Goal: Task Accomplishment & Management: Manage account settings

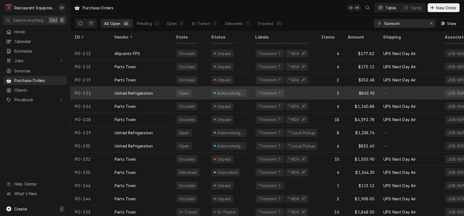
scroll to position [426, 0]
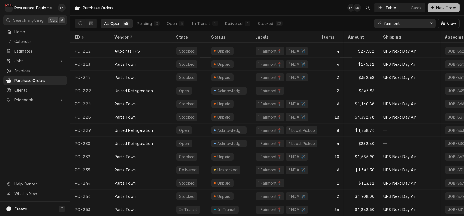
click at [446, 7] on span "New Order" at bounding box center [446, 8] width 22 height 6
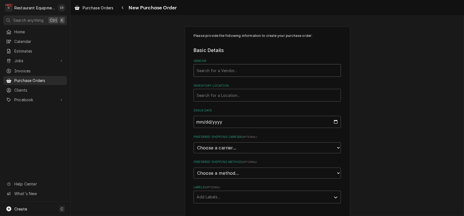
click at [230, 75] on div "Vendor" at bounding box center [267, 71] width 141 height 10
type input "parts town"
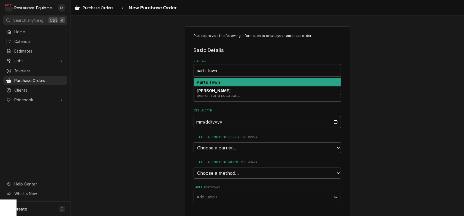
click at [210, 85] on strong "Parts Town" at bounding box center [208, 82] width 23 height 5
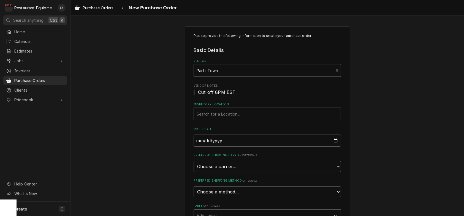
click at [225, 119] on div "Inventory Location" at bounding box center [267, 114] width 141 height 10
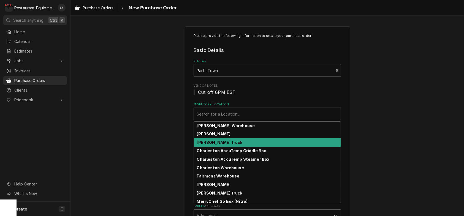
scroll to position [18, 0]
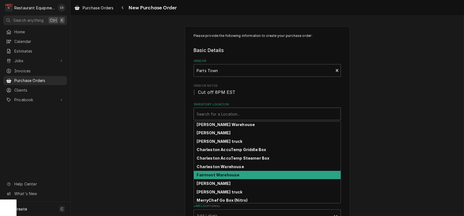
click at [218, 177] on strong "Fairmont Warehouse" at bounding box center [218, 175] width 43 height 5
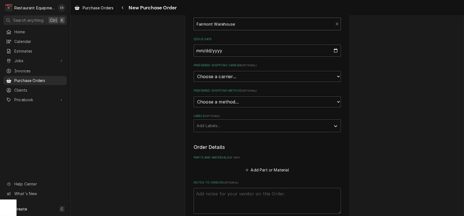
scroll to position [92, 0]
click at [231, 80] on select "Choose a carrier... U.S. Postal Service Stamps.com FedEx UPS DHL Express DHL EC…" at bounding box center [267, 74] width 147 height 11
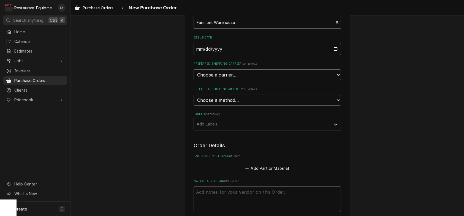
select select "4"
click at [194, 80] on select "Choose a carrier... U.S. Postal Service Stamps.com FedEx UPS DHL Express DHL EC…" at bounding box center [267, 74] width 147 height 11
type textarea "x"
click at [226, 106] on select "Choose a method... Ground Next Day Early AM Next Day Air 2 Day Air Other" at bounding box center [267, 100] width 147 height 11
select select "3"
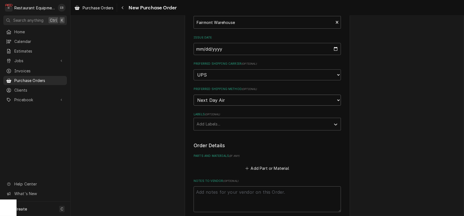
click at [194, 106] on select "Choose a method... Ground Next Day Early AM Next Day Air 2 Day Air Other" at bounding box center [267, 100] width 147 height 11
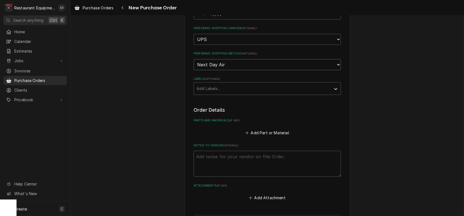
scroll to position [147, 0]
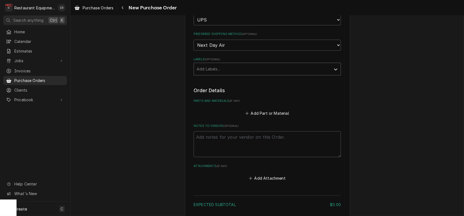
click at [225, 74] on div "Labels" at bounding box center [262, 69] width 131 height 10
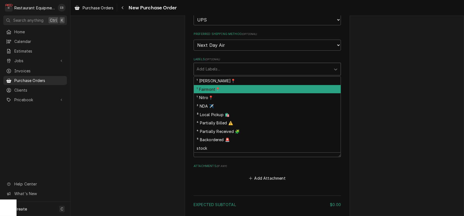
click at [208, 94] on div "¹ Fairmont📍" at bounding box center [267, 89] width 147 height 9
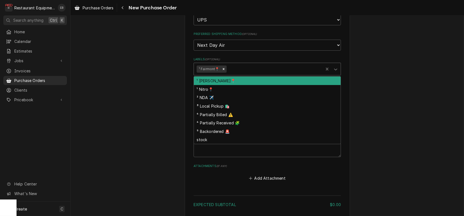
click at [245, 74] on div "Labels" at bounding box center [273, 69] width 93 height 10
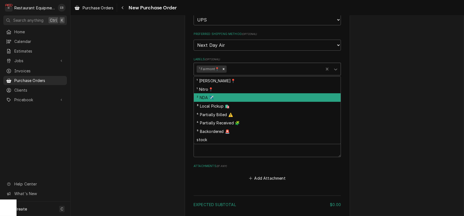
click at [216, 102] on div "² NDA ✈️" at bounding box center [267, 97] width 147 height 9
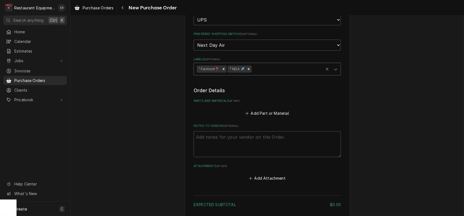
type textarea "x"
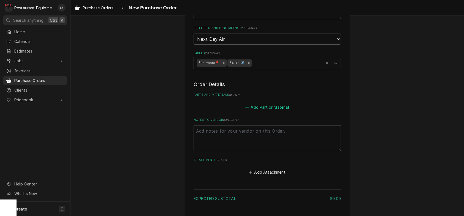
scroll to position [165, 0]
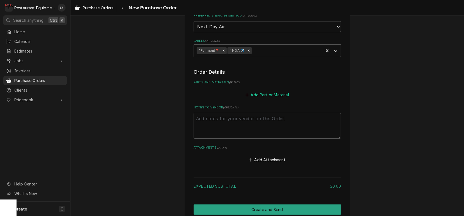
click at [265, 99] on button "Add Part or Material" at bounding box center [266, 95] width 45 height 8
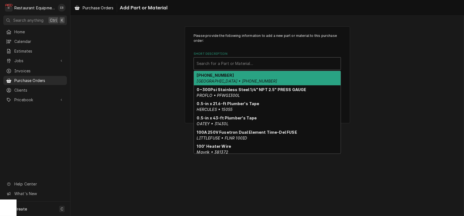
click at [246, 67] on div "Short Description" at bounding box center [267, 64] width 141 height 10
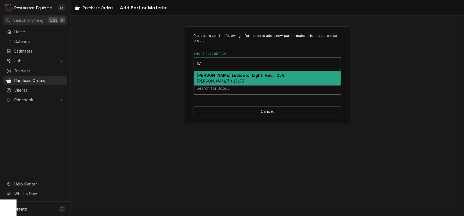
type input "6"
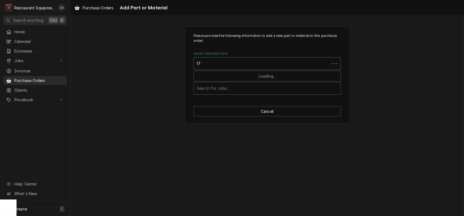
type input "1"
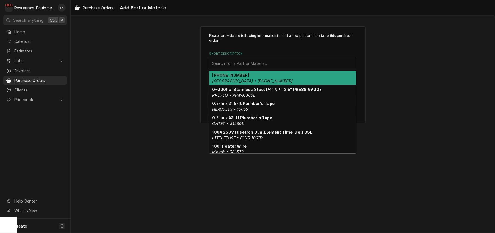
click at [270, 69] on div "Short Description" at bounding box center [282, 64] width 141 height 10
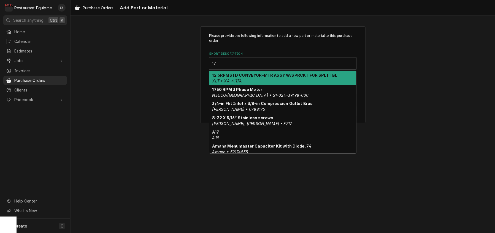
type input "1"
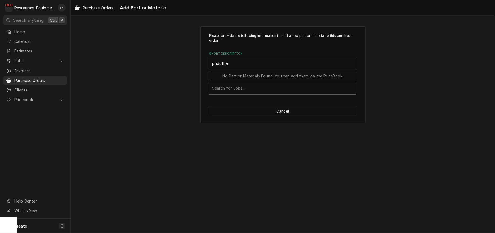
type input "phdctherm"
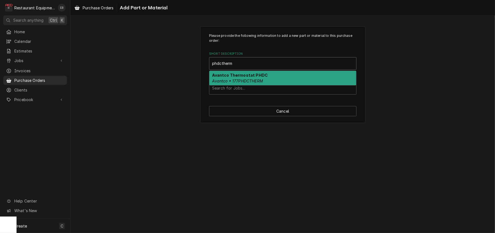
click at [258, 85] on div "Avantco Thermostat PHDC Avantco • 177PHDCTHERM" at bounding box center [282, 78] width 147 height 14
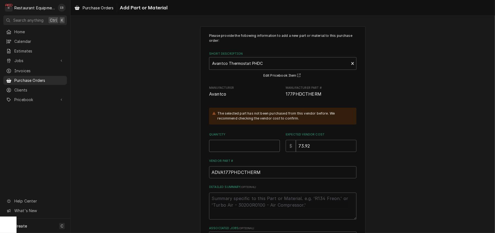
click at [249, 152] on input "Quantity" at bounding box center [244, 146] width 71 height 12
type textarea "x"
type input "1"
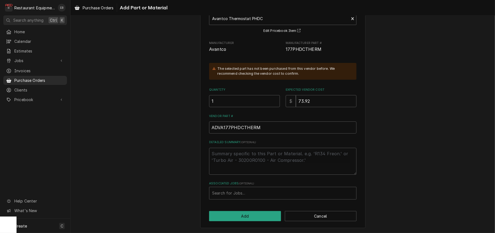
scroll to position [74, 0]
click at [254, 192] on div "Associated Jobs" at bounding box center [282, 194] width 141 height 10
type input "8779"
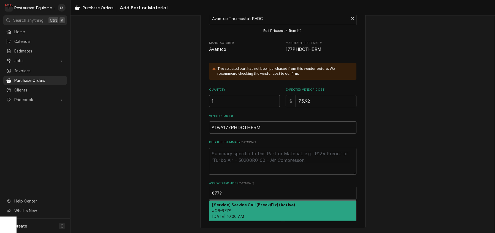
click at [271, 208] on div "[Service] Service Call (Break/Fix) (Active) JOB-8779 Wed, Sep 3rd, 2025 - 10:00…" at bounding box center [282, 211] width 147 height 20
type textarea "x"
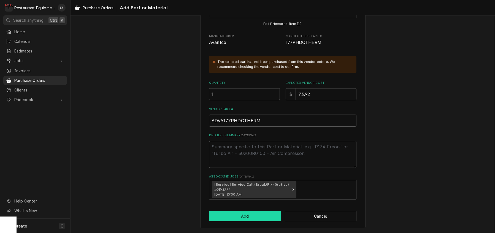
scroll to position [84, 0]
click at [259, 215] on button "Add" at bounding box center [245, 216] width 72 height 10
type textarea "x"
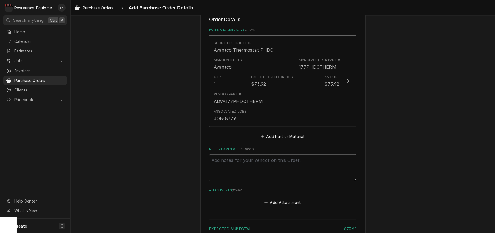
scroll to position [220, 0]
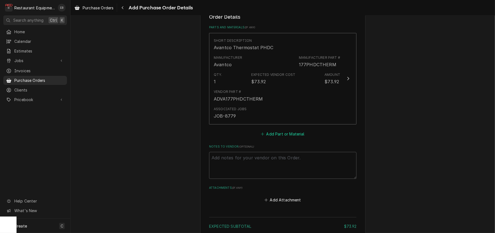
click at [283, 138] on button "Add Part or Material" at bounding box center [282, 134] width 45 height 8
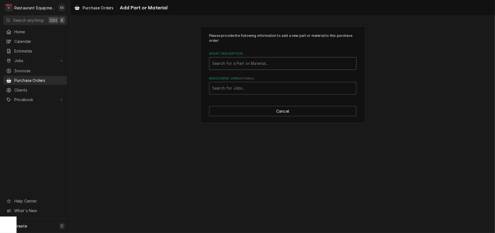
click at [260, 69] on div "Short Description" at bounding box center [282, 64] width 141 height 10
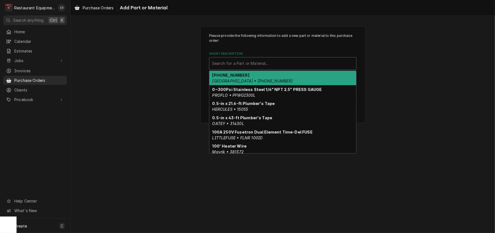
click at [241, 69] on div "Short Description" at bounding box center [282, 64] width 141 height 10
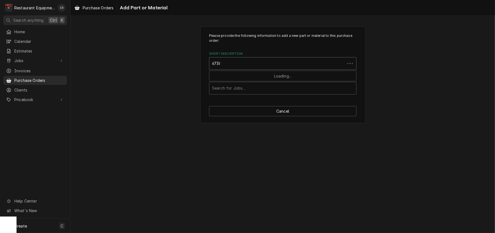
type input "67368"
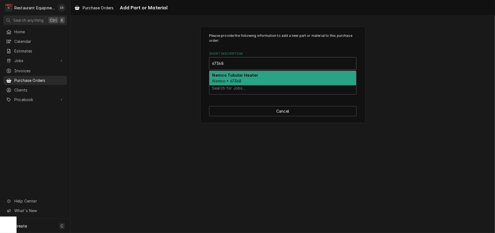
click at [259, 85] on div "Nemco Tubular Heater Nemco • 67368" at bounding box center [282, 78] width 147 height 14
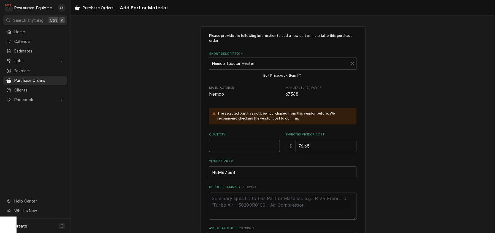
click at [250, 152] on input "Quantity" at bounding box center [244, 146] width 71 height 12
type textarea "x"
type input "1"
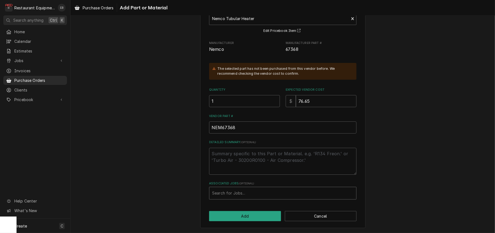
scroll to position [74, 0]
click at [246, 193] on div "Associated Jobs" at bounding box center [282, 194] width 141 height 10
type input "8779"
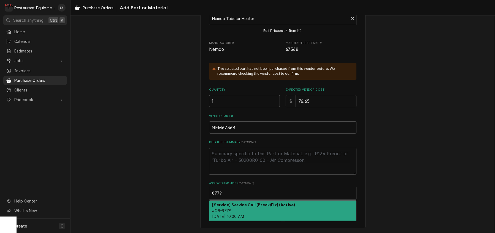
click at [268, 206] on div "[Service] Service Call (Break/Fix) (Active) JOB-8779 Wed, Sep 3rd, 2025 - 10:00…" at bounding box center [282, 211] width 147 height 20
type textarea "x"
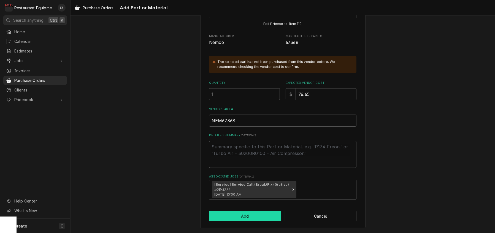
click at [258, 216] on button "Add" at bounding box center [245, 216] width 72 height 10
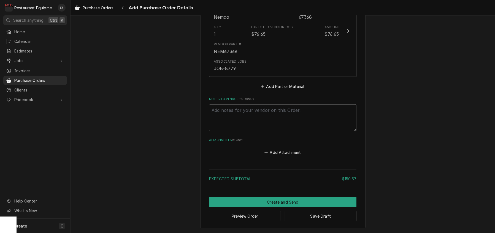
scroll to position [424, 0]
click at [318, 216] on button "Save Draft" at bounding box center [321, 216] width 72 height 10
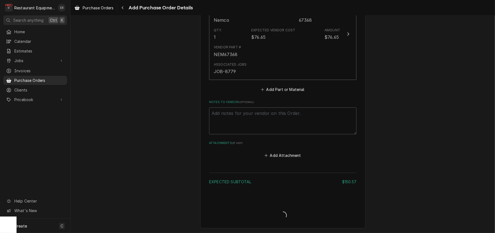
scroll to position [420, 0]
type textarea "x"
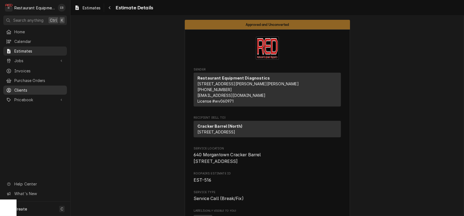
scroll to position [404, 0]
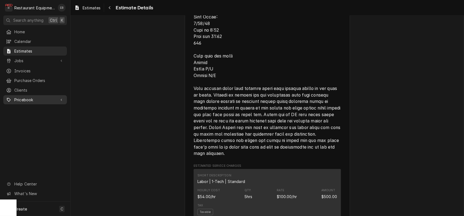
click at [41, 103] on span "Pricebook" at bounding box center [35, 100] width 42 height 6
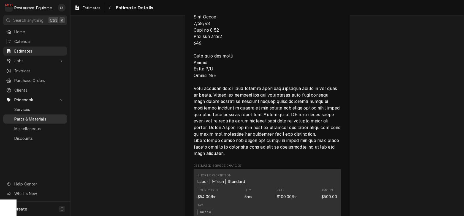
click at [45, 121] on span "Parts & Materials" at bounding box center [39, 119] width 50 height 6
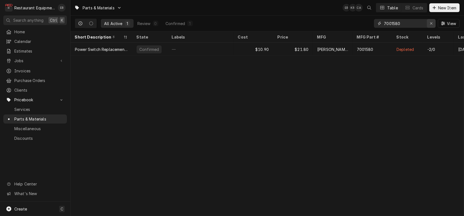
click at [430, 25] on icon "Erase input" at bounding box center [431, 23] width 3 height 4
click at [440, 6] on span "New Item" at bounding box center [447, 8] width 20 height 6
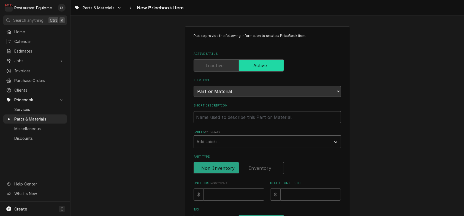
click at [229, 123] on input "Short Description" at bounding box center [267, 117] width 147 height 12
type textarea "x"
type input "T"
type textarea "x"
type input "Th"
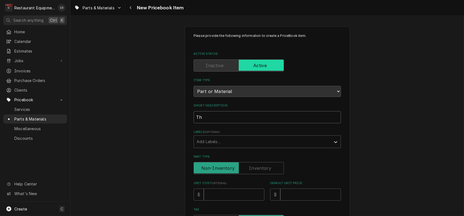
type textarea "x"
type input "The"
type textarea "x"
type input "Th"
type textarea "x"
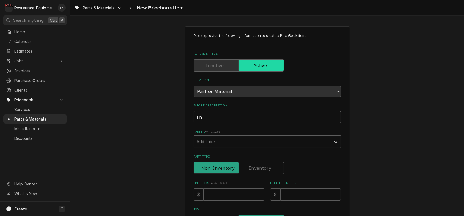
type input "T"
type textarea "x"
type input "A"
type textarea "x"
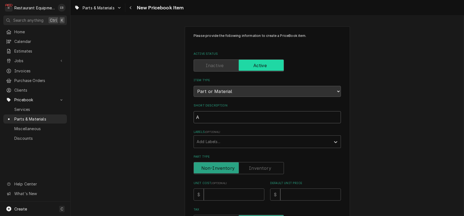
type input "Av"
type textarea "x"
type input "Ava"
type textarea "x"
type input "Avan"
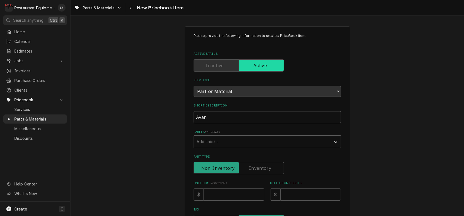
type textarea "x"
type input "Avant"
type textarea "x"
type input "Avantc"
type textarea "x"
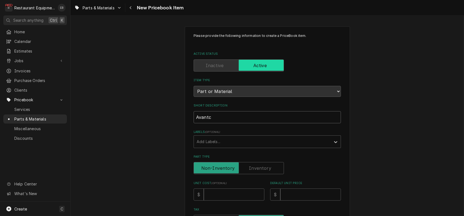
type input "Avantco"
type textarea "x"
type input "Avantco"
type textarea "x"
type input "Avantco T"
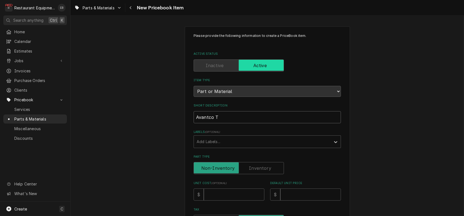
type textarea "x"
type input "Avantco Th"
type textarea "x"
type input "Avantco The"
type textarea "x"
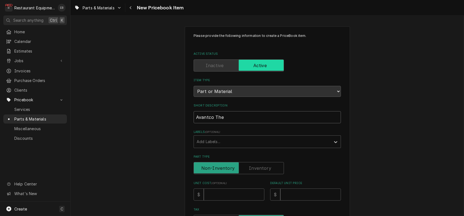
type input "Avantco Ther"
type textarea "x"
type input "Avantco Therm"
type textarea "x"
type input "Avantco Thermo"
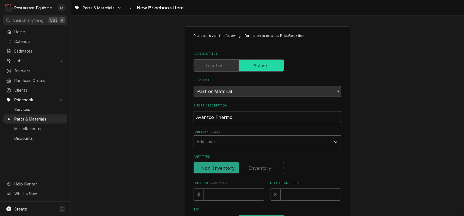
type textarea "x"
type input "Avantco Thermos"
type textarea "x"
type input "Avantco Thermost"
type textarea "x"
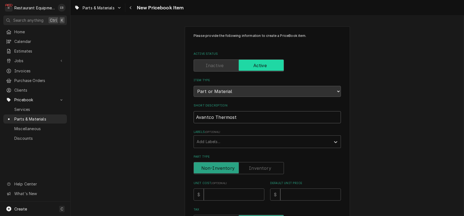
type input "Avantco Thermosta"
type textarea "x"
type input "Avantco Thermostat"
type textarea "x"
type input "Avantco Thermostat"
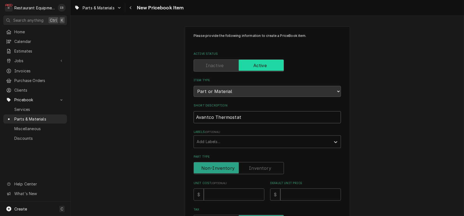
type textarea "x"
type input "Avantco Thermostat P"
type textarea "x"
type input "Avantco Thermostat PH"
type textarea "x"
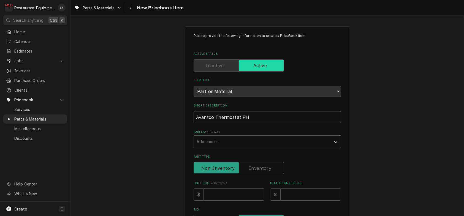
type input "Avantco Thermostat PHD"
type textarea "x"
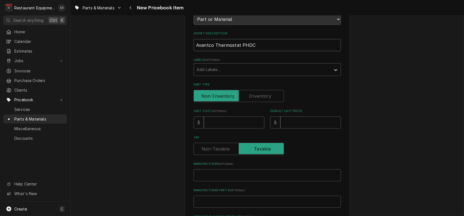
scroll to position [73, 0]
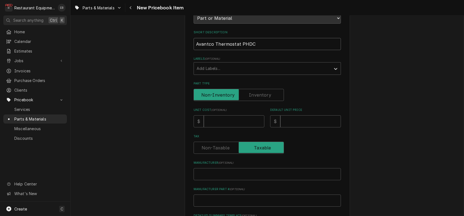
type input "Avantco Thermostat PHDC"
click at [221, 127] on input "Unit Cost ( optional )" at bounding box center [234, 121] width 61 height 12
type textarea "x"
type input "7"
type textarea "x"
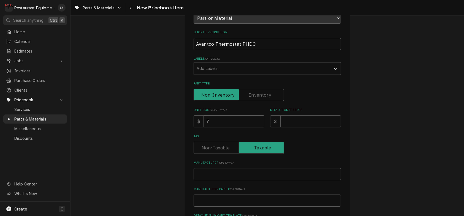
type input "73"
type textarea "x"
type input "73.9"
type textarea "x"
type input "73.92"
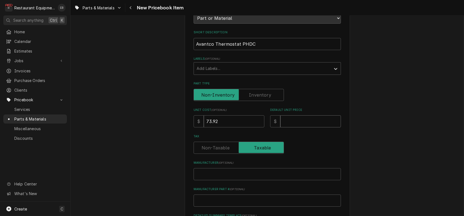
click at [295, 127] on input "Default Unit Price" at bounding box center [310, 121] width 61 height 12
type textarea "x"
type input "1"
type textarea "x"
type input "11"
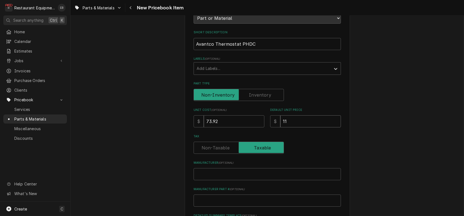
type textarea "x"
type input "113"
type textarea "x"
type input "113.0"
type textarea "x"
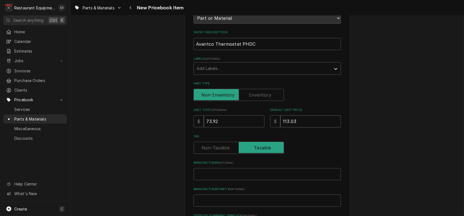
type input "113.03"
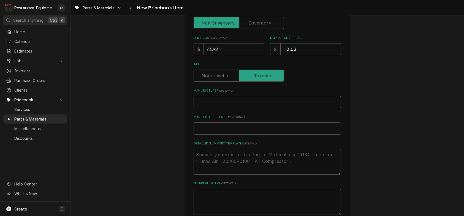
scroll to position [147, 0]
click at [234, 107] on input "Manufacturer ( optional )" at bounding box center [267, 101] width 147 height 12
type textarea "x"
type input "A"
type textarea "x"
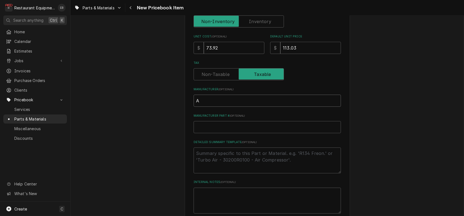
type input "Av"
type textarea "x"
type input "Ava"
type textarea "x"
type input "Avan"
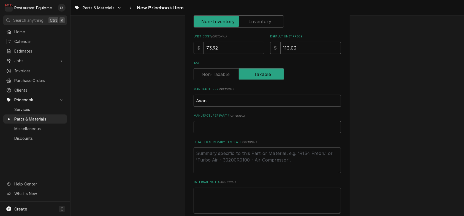
type textarea "x"
type input "Avant"
type textarea "x"
type input "Avantc"
type textarea "x"
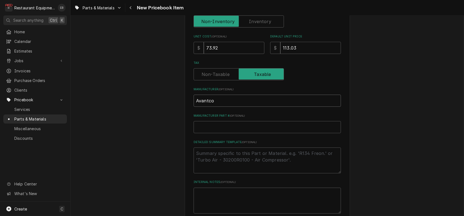
type input "Avantco"
click at [222, 133] on input "Manufacturer Part # ( optional )" at bounding box center [267, 127] width 147 height 12
paste input "177PHDCTHERM"
type textarea "x"
type input "177PHDCTHERM"
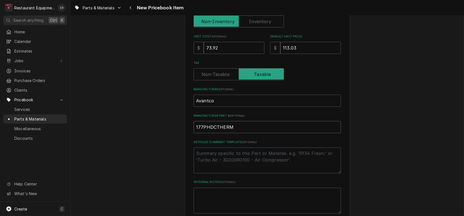
click at [199, 133] on input "177PHDCTHERM" at bounding box center [267, 127] width 147 height 12
click at [197, 133] on input "177PHDCTHERM" at bounding box center [267, 127] width 147 height 12
type textarea "x"
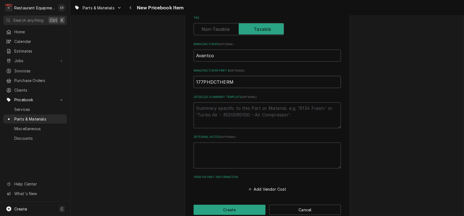
scroll to position [245, 0]
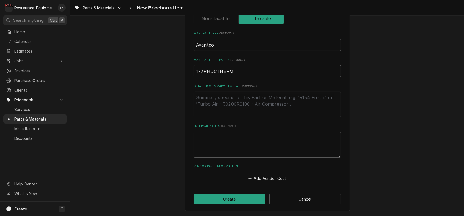
type input "177PHDCTHERM"
click at [220, 133] on textarea "Internal Notes ( optional )" at bounding box center [267, 145] width 147 height 26
click at [259, 175] on button "Add Vendor Cost" at bounding box center [267, 179] width 40 height 8
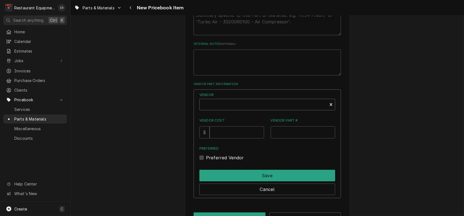
scroll to position [300, 0]
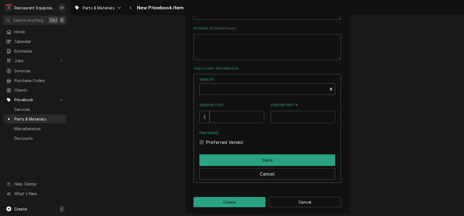
type textarea "x"
click at [239, 98] on div "Vendor" at bounding box center [263, 91] width 122 height 13
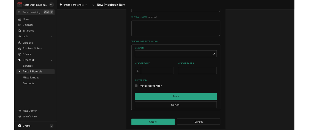
scroll to position [2, 0]
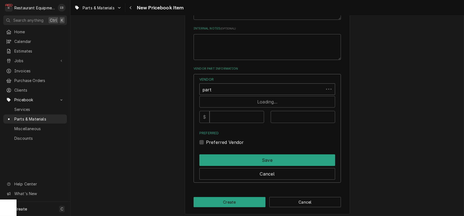
type input "parts"
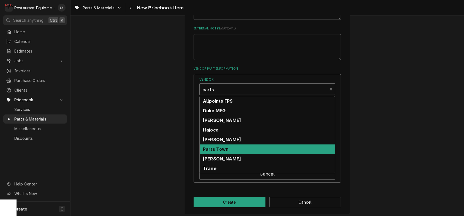
click at [235, 154] on div "Parts Town" at bounding box center [267, 150] width 135 height 10
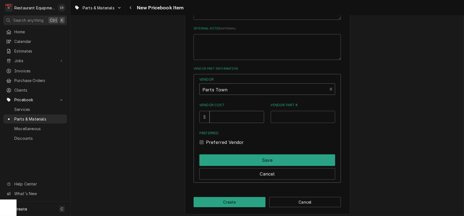
click at [237, 123] on input "Vendor Cost" at bounding box center [236, 117] width 54 height 12
type input "73.92"
click at [309, 123] on input "Vendor Part #" at bounding box center [303, 117] width 65 height 12
click at [299, 123] on input "Vendor Part #" at bounding box center [303, 117] width 65 height 12
paste input "ADVA177PHDCTHERM"
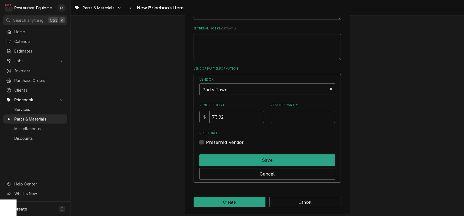
type input "ADVA177PHDCTHERM"
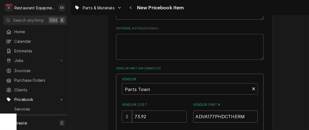
type textarea "x"
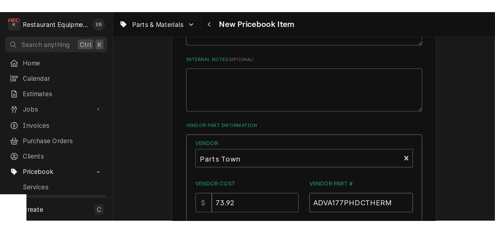
scroll to position [301, 0]
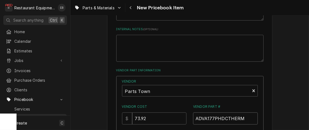
type input "ADVA177PHDCTHERM"
type textarea "x"
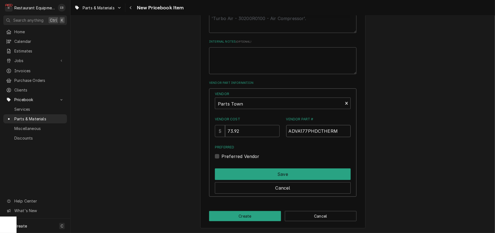
scroll to position [337, 0]
click at [221, 156] on label "Preferred Vendor" at bounding box center [240, 156] width 38 height 7
click at [221, 156] on input "Preferred" at bounding box center [289, 159] width 136 height 12
checkbox input "true"
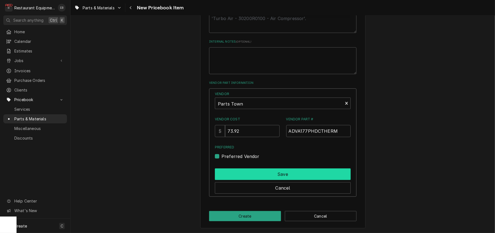
click at [252, 176] on button "Save" at bounding box center [283, 175] width 136 height 12
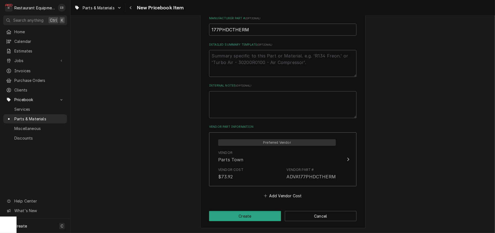
scroll to position [293, 0]
click at [259, 213] on button "Create" at bounding box center [245, 216] width 72 height 10
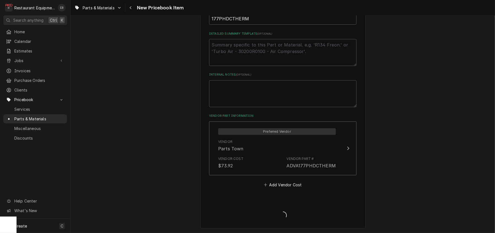
type textarea "x"
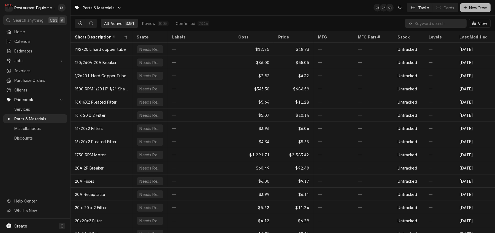
click at [481, 8] on span "New Item" at bounding box center [478, 8] width 20 height 6
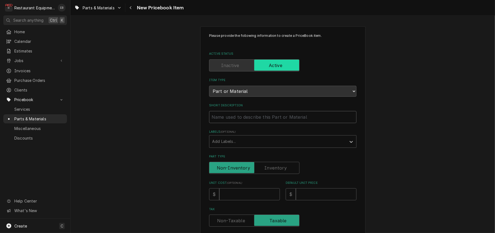
click at [250, 123] on input "Short Description" at bounding box center [282, 117] width 147 height 12
type textarea "x"
type input "N"
type textarea "x"
type input "Ne"
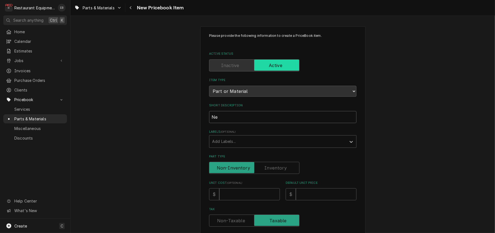
type textarea "x"
type input "Nem"
type textarea "x"
type input "Nemc"
type textarea "x"
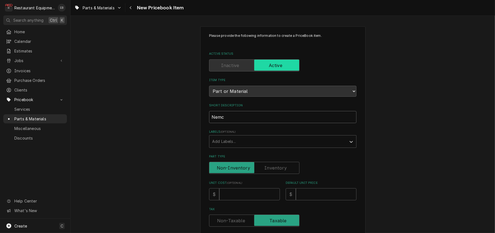
type input "Nemco"
type textarea "x"
type input "Nemco"
type textarea "x"
type input "Nemco T"
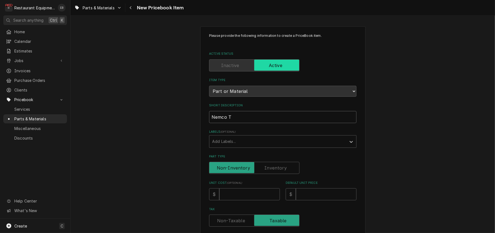
type textarea "x"
type input "Nemco Tu"
type textarea "x"
type input "Nemco Tub"
type textarea "x"
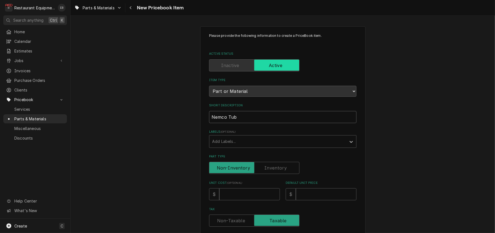
type input "Nemco Tubu"
type textarea "x"
type input "Nemco Tubul"
type textarea "x"
type input "Nemco Tubula"
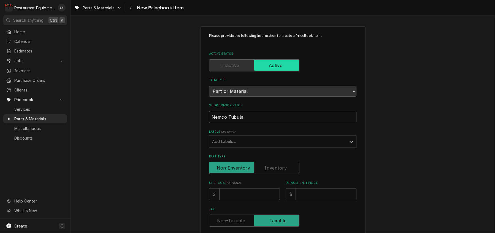
type textarea "x"
type input "Nemco Tubular"
type textarea "x"
type input "Nemco Tubular"
type textarea "x"
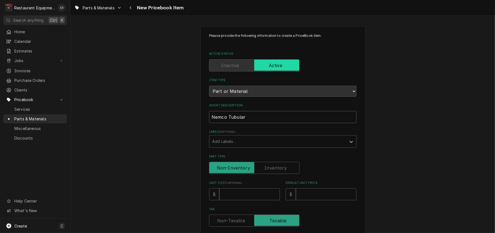
type input "Nemco Tubular H"
type textarea "x"
type input "Nemco Tubular He"
type textarea "x"
type input "Nemco Tubular Hea"
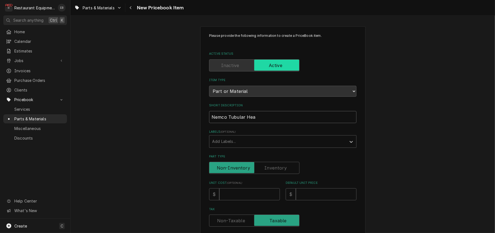
type textarea "x"
type input "Nemco Tubular Heat"
type textarea "x"
type input "Nemco Tubular Heate"
type textarea "x"
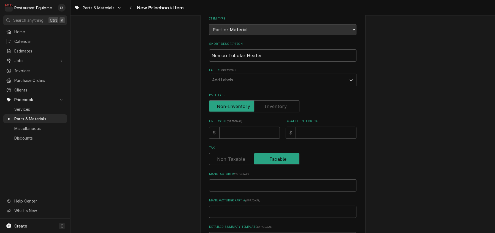
scroll to position [73, 0]
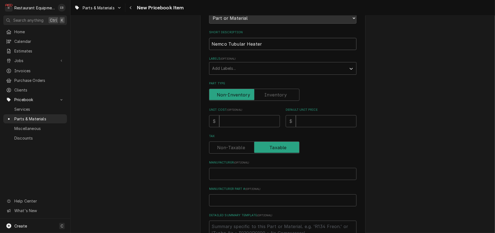
type input "Nemco Tubular Heater"
click at [237, 127] on input "Unit Cost ( optional )" at bounding box center [249, 121] width 61 height 12
type textarea "x"
type input "7"
type textarea "x"
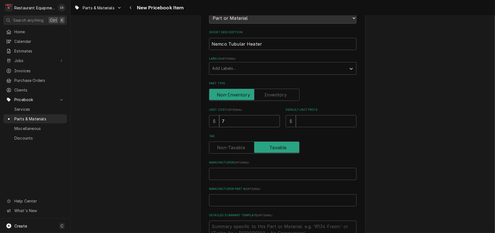
type input "76"
type textarea "x"
type input "76.6"
type textarea "x"
type input "76.65"
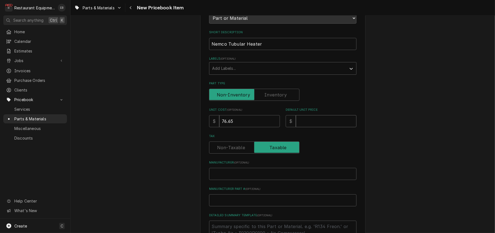
click at [310, 127] on input "Default Unit Price" at bounding box center [326, 121] width 61 height 12
type textarea "x"
type input "1"
type textarea "x"
type input "11"
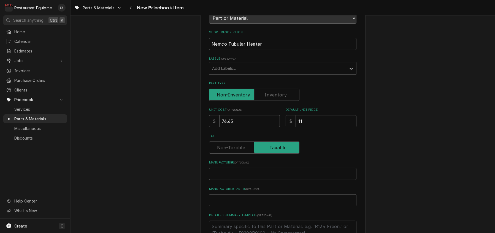
type textarea "x"
type input "117"
type textarea "x"
type input "117.2"
type textarea "x"
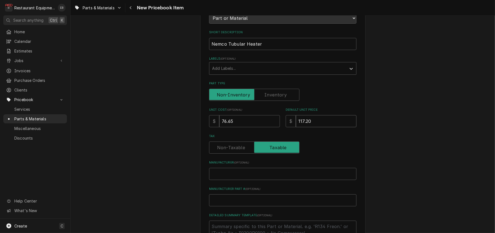
type input "117.20"
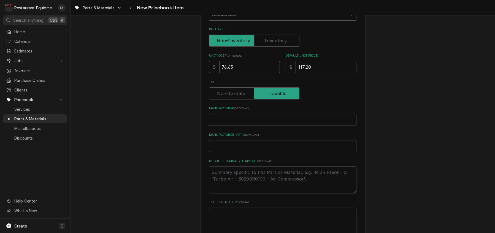
scroll to position [128, 0]
click at [252, 125] on input "Manufacturer ( optional )" at bounding box center [282, 119] width 147 height 12
type textarea "x"
type input "N"
type textarea "x"
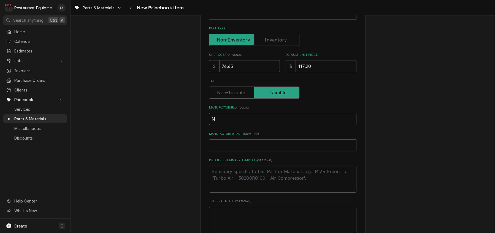
type input "Ne"
type textarea "x"
type input "Nem"
type textarea "x"
type input "Nemc"
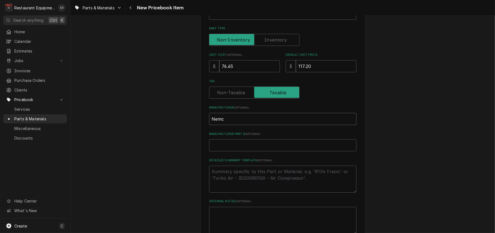
type textarea "x"
type input "Nemco"
click at [256, 152] on input "Manufacturer Part # ( optional )" at bounding box center [282, 146] width 147 height 12
paste input "67368"
type textarea "x"
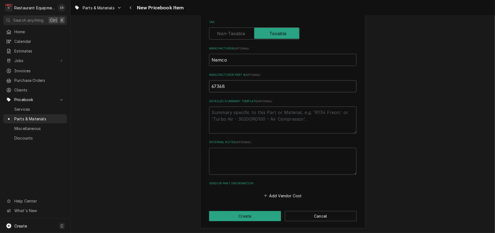
scroll to position [230, 0]
type input "67368"
click at [283, 192] on button "Add Vendor Cost" at bounding box center [283, 196] width 40 height 8
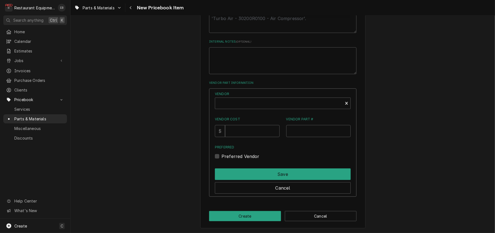
scroll to position [304, 0]
type textarea "x"
click at [265, 112] on div "Vendor" at bounding box center [279, 105] width 122 height 13
type input "parts town"
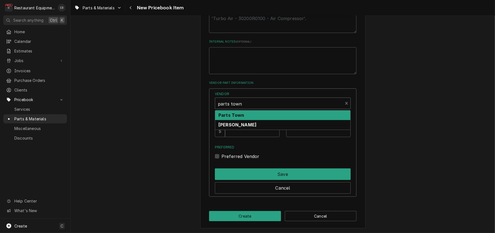
click at [262, 120] on div "Parts Town" at bounding box center [282, 116] width 135 height 10
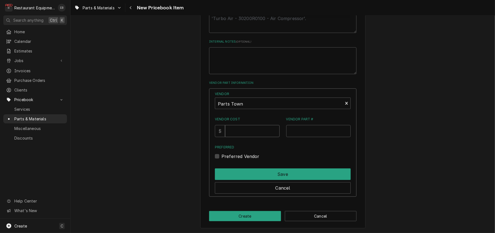
click at [247, 137] on input "Vendor Cost" at bounding box center [252, 131] width 54 height 12
type input "76.65"
paste input "NEM67368"
type input "NEM67368"
click at [221, 160] on label "Preferred Vendor" at bounding box center [240, 156] width 38 height 7
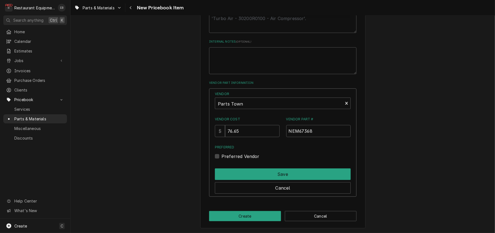
click at [221, 165] on input "Preferred" at bounding box center [289, 159] width 136 height 12
checkbox input "true"
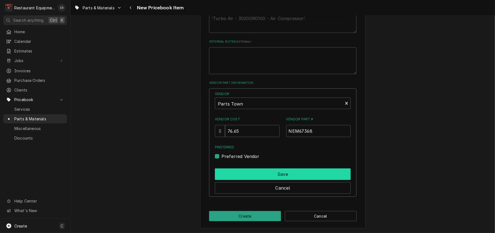
click at [238, 180] on button "Save" at bounding box center [283, 175] width 136 height 12
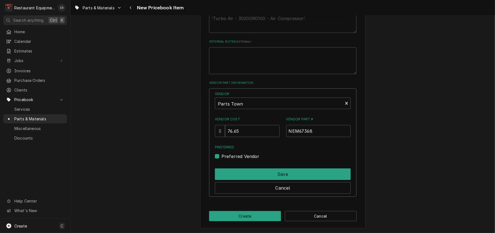
scroll to position [293, 0]
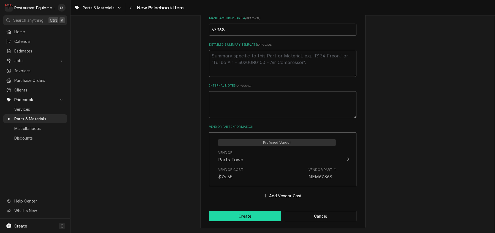
click at [267, 214] on button "Create" at bounding box center [245, 216] width 72 height 10
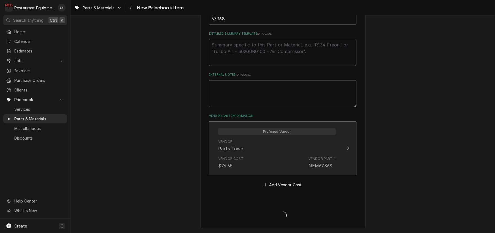
type textarea "x"
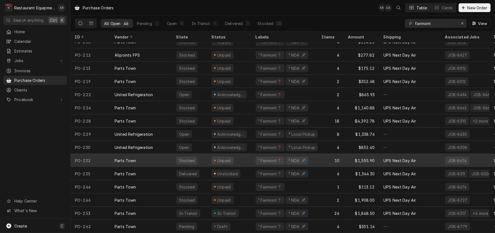
scroll to position [422, 0]
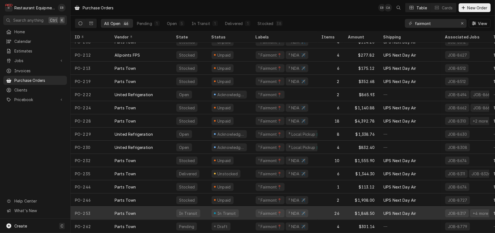
click at [159, 209] on div "Parts Town" at bounding box center [141, 213] width 62 height 13
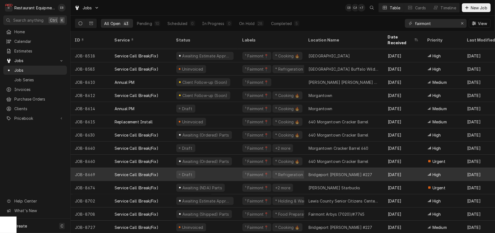
scroll to position [295, 0]
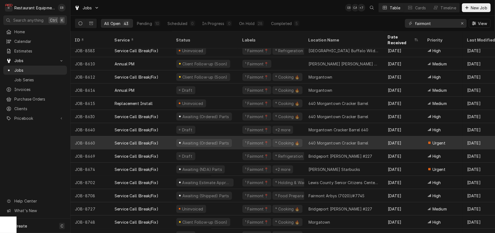
click at [243, 142] on div "¹ Fairmont📍 ⁴ Cooking 🔥" at bounding box center [271, 143] width 66 height 13
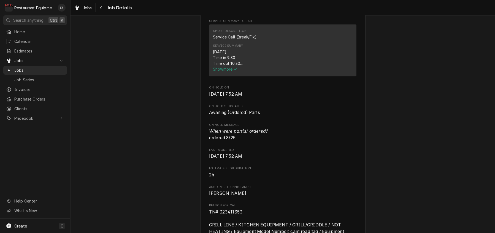
scroll to position [238, 0]
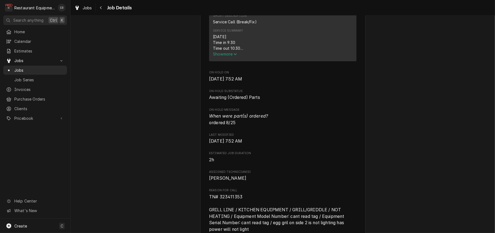
click at [224, 59] on div "Service Summary [DATE] Time in 9:30 Time out 10:30 204 Left side egg grill Vulc…" at bounding box center [283, 43] width 140 height 32
click at [225, 56] on span "Show more" at bounding box center [225, 54] width 24 height 5
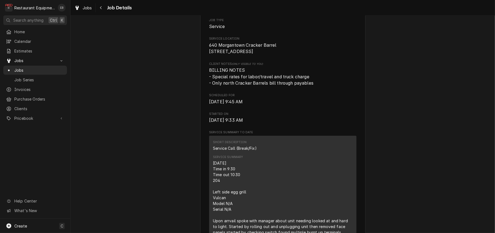
scroll to position [110, 0]
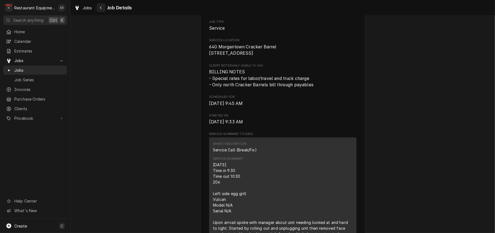
click at [104, 10] on div "Navigate back" at bounding box center [101, 8] width 6 height 6
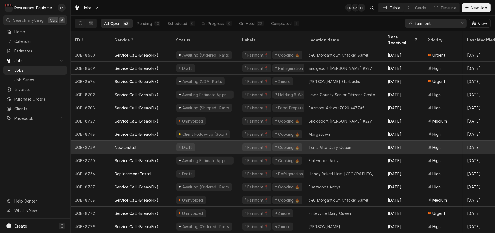
scroll to position [368, 0]
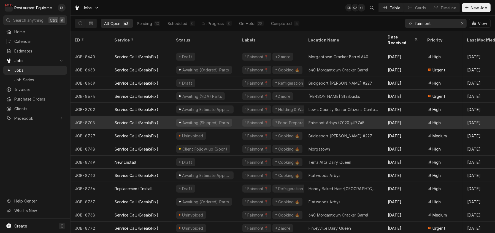
click at [324, 120] on div "Fairmont Arbys (7020)/#7745" at bounding box center [336, 123] width 56 height 6
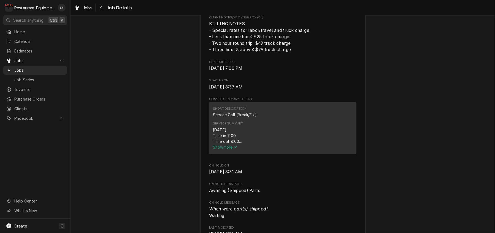
scroll to position [147, 0]
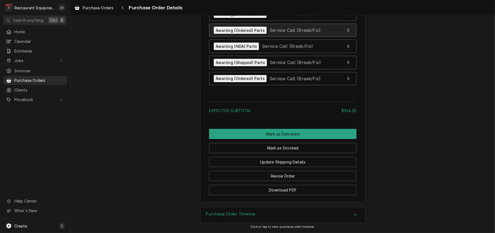
scroll to position [1743, 0]
click at [315, 17] on span "Service Call (Break/Fix)" at bounding box center [294, 14] width 51 height 6
click at [288, 33] on span "Service Call (Break/Fix)" at bounding box center [294, 31] width 51 height 6
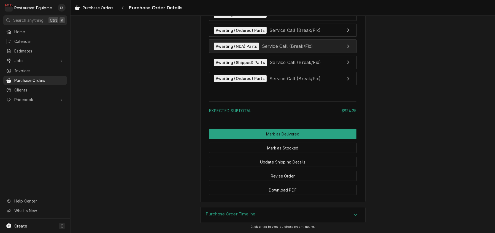
click at [295, 49] on span "Service Call (Break/Fix)" at bounding box center [287, 46] width 51 height 6
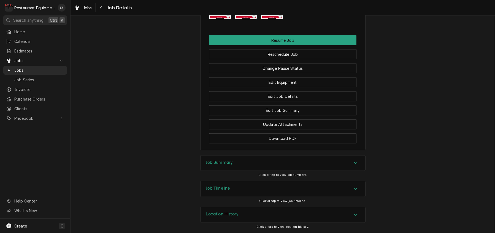
scroll to position [716, 0]
click at [289, 73] on button "Change Pause Status" at bounding box center [282, 68] width 147 height 10
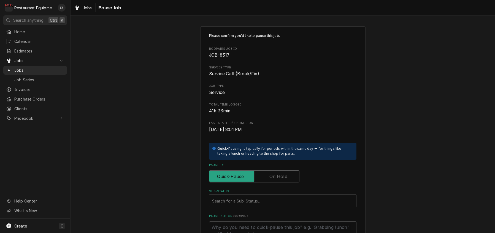
click at [283, 183] on label "Pause Type" at bounding box center [254, 177] width 90 height 12
click at [283, 183] on input "Pause Type" at bounding box center [253, 177] width 85 height 12
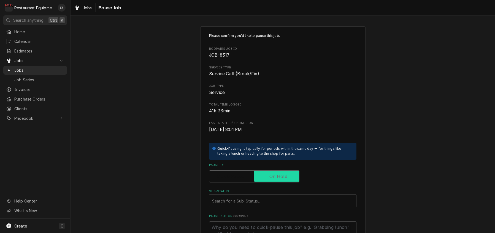
checkbox input "true"
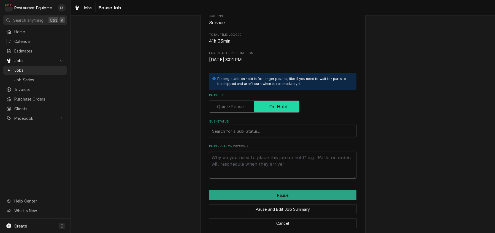
scroll to position [73, 0]
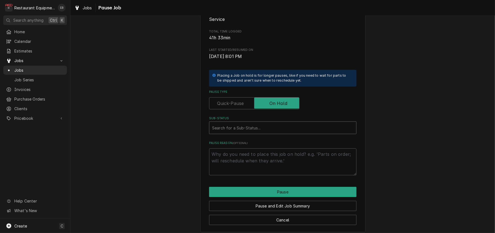
click at [266, 133] on div "Sub-Status" at bounding box center [282, 128] width 141 height 10
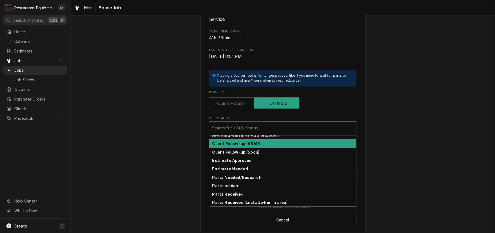
scroll to position [82, 0]
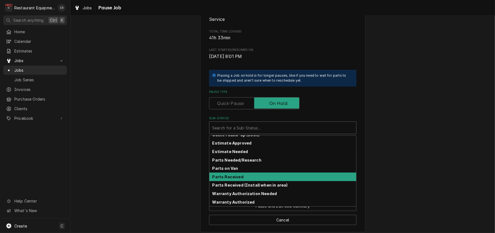
click at [233, 179] on strong "Parts Received" at bounding box center [227, 177] width 31 height 5
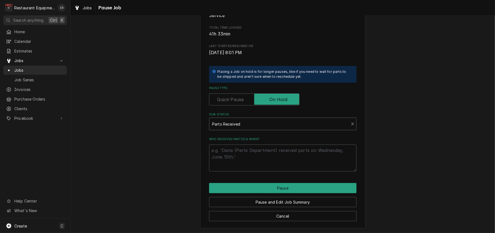
scroll to position [110, 0]
click at [247, 151] on textarea "Who received part(s) & when?" at bounding box center [282, 158] width 147 height 27
type textarea "x"
type textarea "p"
type textarea "x"
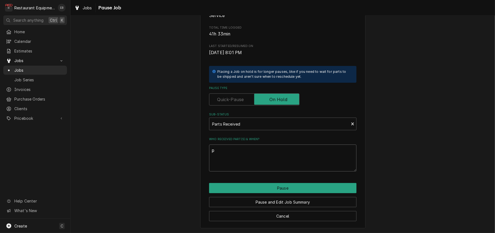
type textarea "pa"
type textarea "x"
type textarea "par"
type textarea "x"
type textarea "part"
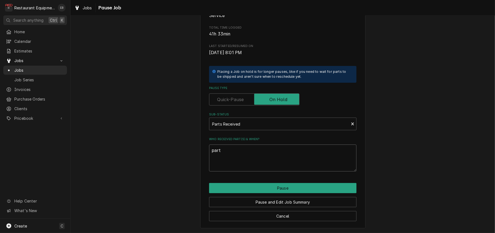
type textarea "x"
type textarea "parts"
type textarea "x"
type textarea "parts"
type textarea "x"
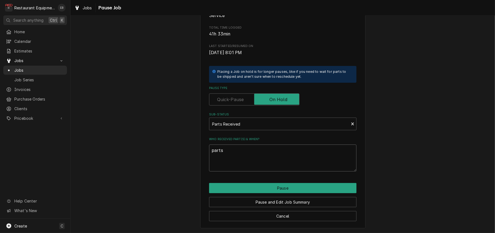
type textarea "parts r"
type textarea "x"
type textarea "parts re"
type textarea "x"
type textarea "parts rec"
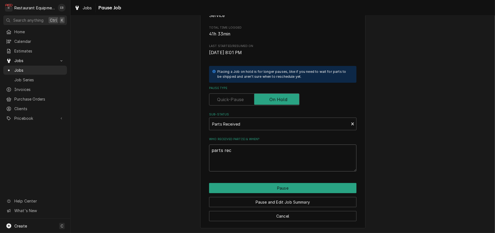
type textarea "x"
type textarea "parts rece"
type textarea "x"
type textarea "parts recei"
type textarea "x"
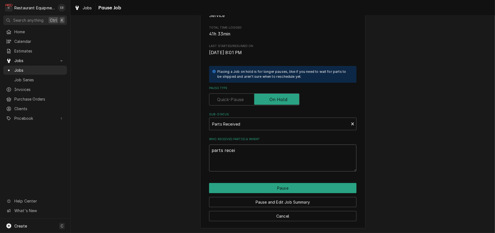
type textarea "parts receiv"
type textarea "x"
type textarea "parts receive"
type textarea "x"
type textarea "parts received"
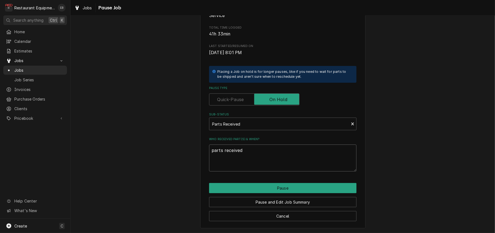
type textarea "x"
type textarea "parts received"
type textarea "x"
type textarea "parts received 9"
type textarea "x"
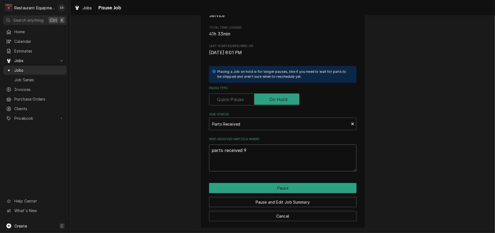
type textarea "parts received 9/"
type textarea "x"
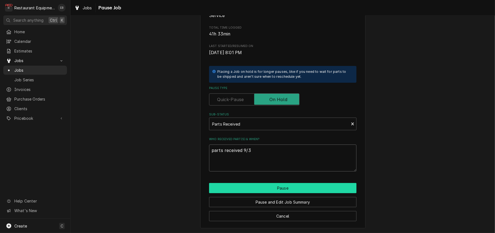
type textarea "parts received 9/3"
click at [273, 183] on button "Pause" at bounding box center [282, 188] width 147 height 10
type textarea "x"
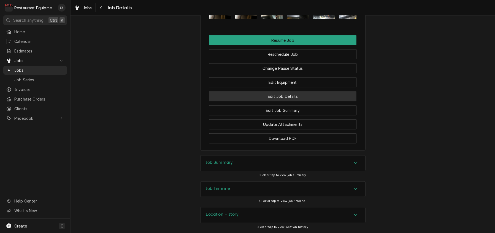
scroll to position [734, 0]
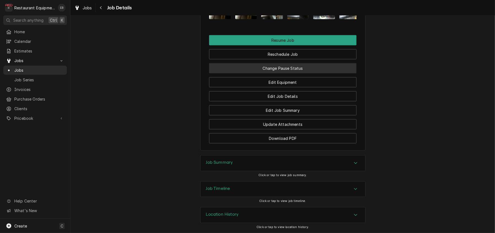
click at [302, 73] on button "Change Pause Status" at bounding box center [282, 68] width 147 height 10
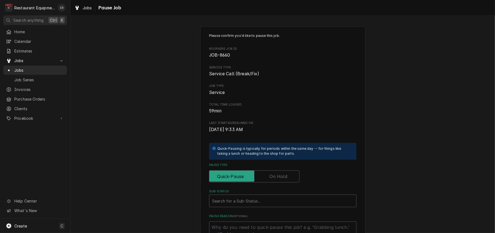
click at [279, 183] on label "Pause Type" at bounding box center [254, 177] width 90 height 12
click at [279, 183] on input "Pause Type" at bounding box center [253, 177] width 85 height 12
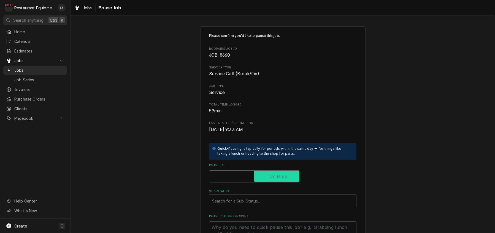
checkbox input "true"
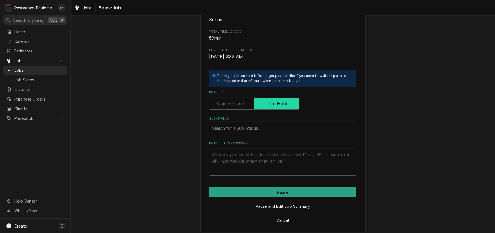
scroll to position [73, 0]
type textarea "x"
click at [270, 133] on div "Sub-Status" at bounding box center [282, 128] width 141 height 10
type input "parts"
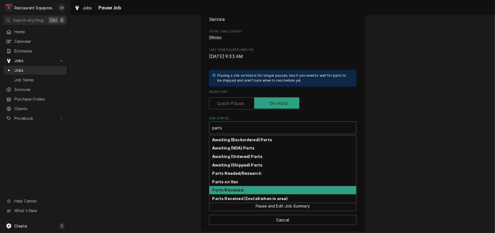
click at [238, 195] on div "Parts Received" at bounding box center [282, 190] width 147 height 9
type textarea "x"
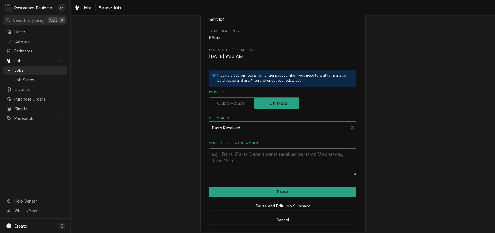
click at [256, 176] on textarea "Who received part(s) & when?" at bounding box center [282, 162] width 147 height 27
type textarea "x"
type textarea "9"
type textarea "x"
type textarea "9/"
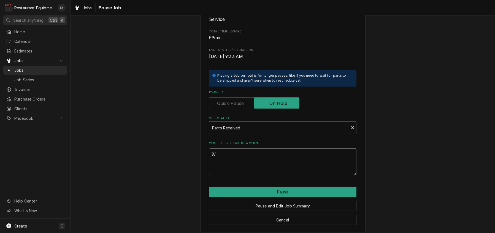
type textarea "x"
type textarea "9/3"
click at [291, 197] on button "Pause" at bounding box center [282, 192] width 147 height 10
type textarea "x"
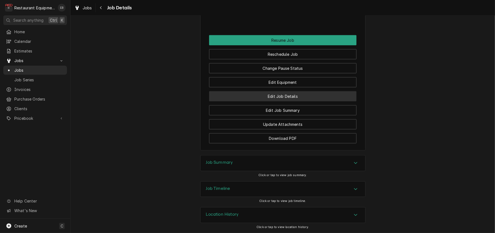
scroll to position [826, 0]
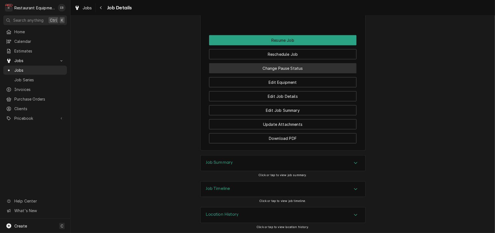
click at [289, 73] on button "Change Pause Status" at bounding box center [282, 68] width 147 height 10
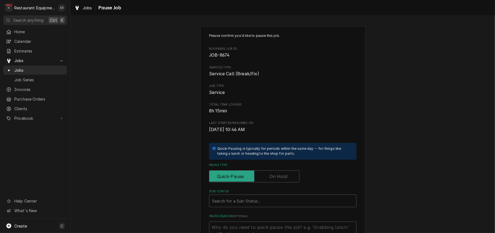
click at [281, 183] on label "Pause Type" at bounding box center [254, 177] width 90 height 12
click at [281, 183] on input "Pause Type" at bounding box center [253, 177] width 85 height 12
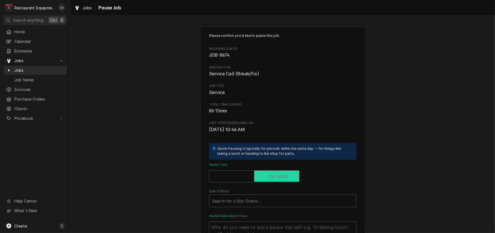
checkbox input "true"
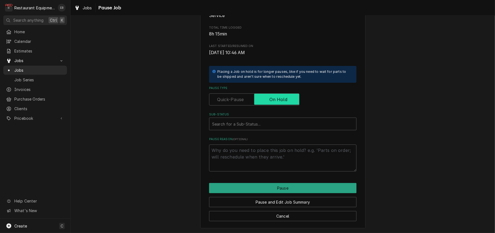
scroll to position [110, 0]
type textarea "x"
click at [260, 119] on div "Sub-Status" at bounding box center [282, 124] width 141 height 10
type input "parts"
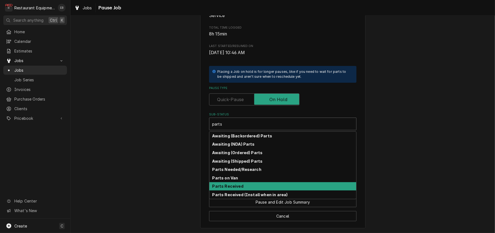
click at [237, 184] on strong "Parts Received" at bounding box center [227, 186] width 31 height 5
type textarea "x"
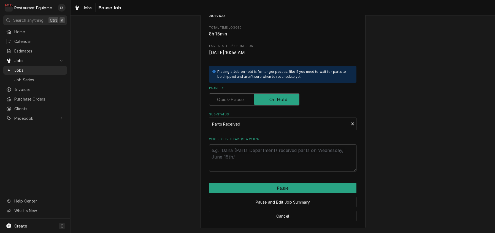
click at [249, 149] on textarea "Who received part(s) & when?" at bounding box center [282, 158] width 147 height 27
type textarea "x"
type textarea "9"
type textarea "x"
type textarea "9/"
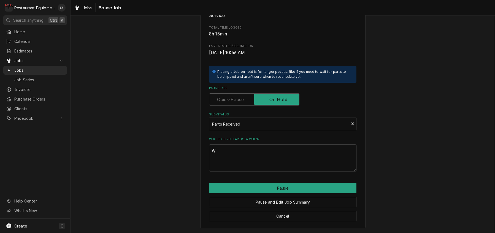
type textarea "x"
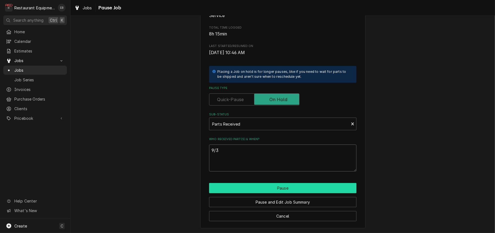
type textarea "9/3"
click at [278, 185] on button "Pause" at bounding box center [282, 188] width 147 height 10
type textarea "x"
